Goal: Transaction & Acquisition: Subscribe to service/newsletter

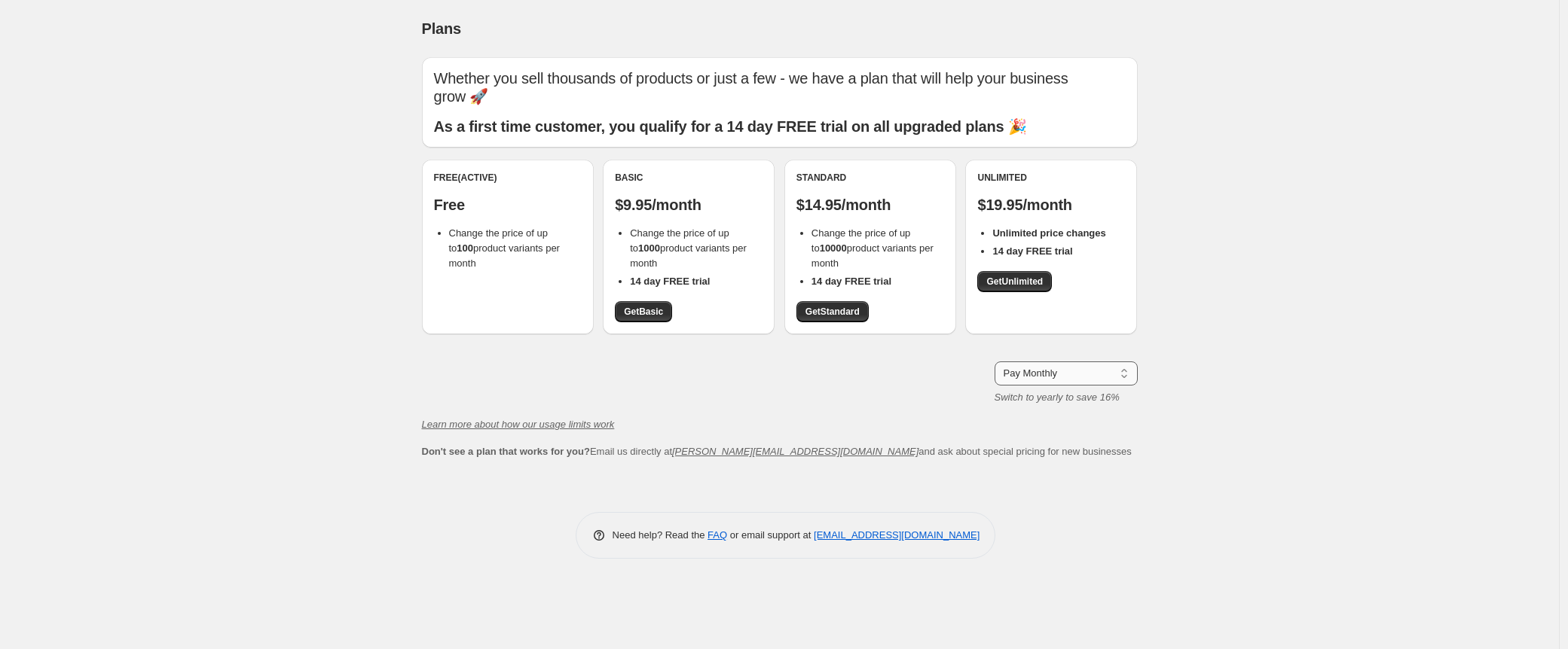
drag, startPoint x: 1106, startPoint y: 335, endPoint x: 1092, endPoint y: 349, distance: 19.8
click at [1106, 336] on div "Whether you sell thousands of products or just a few - we have a plan that will…" at bounding box center [780, 258] width 716 height 402
click at [1085, 361] on select "Pay Monthly Pay Yearly (Save 16%)" at bounding box center [1066, 374] width 144 height 24
select select "year"
click at [995, 361] on select "Pay Monthly Pay Yearly (Save 16%)" at bounding box center [1066, 374] width 144 height 24
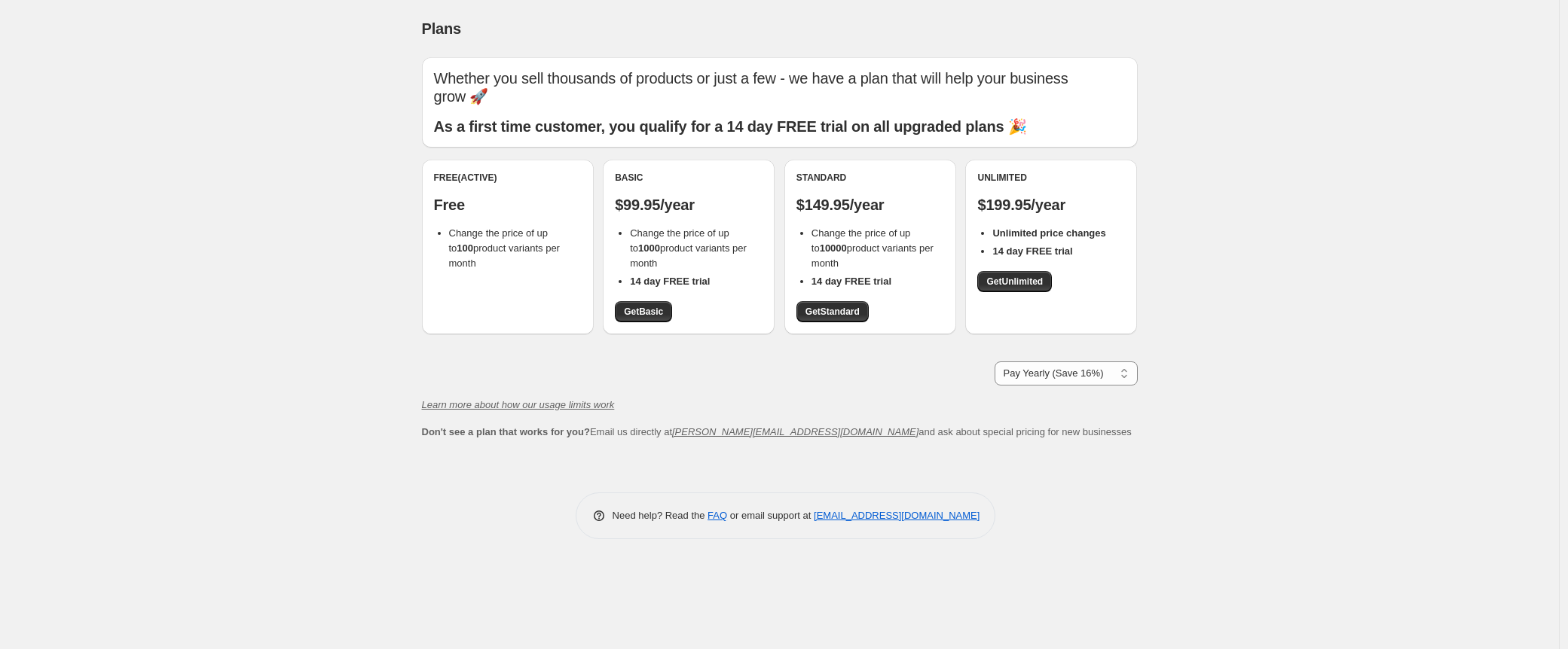
click at [1217, 274] on div "Plans. This page is ready Plans Whether you sell thousands of products or just …" at bounding box center [779, 324] width 1559 height 649
